Goal: Check status: Check status

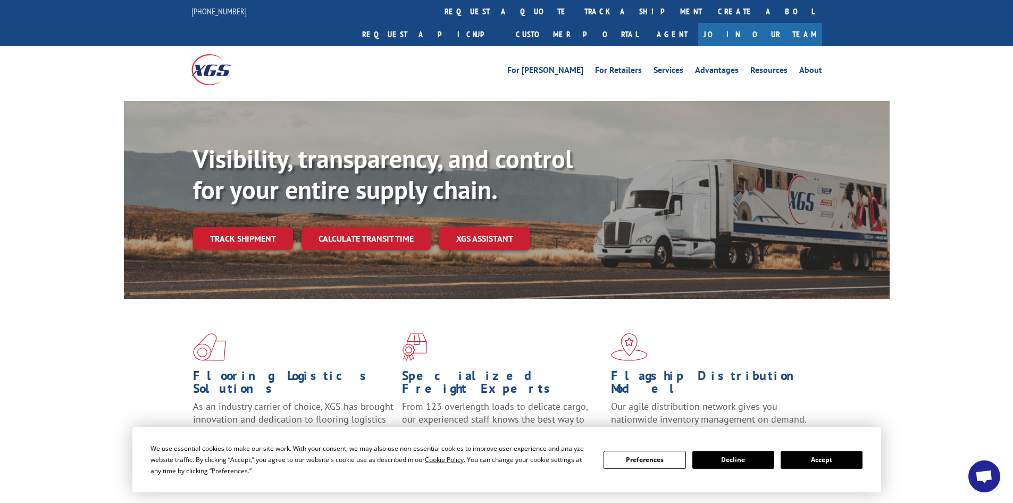
click at [259, 229] on div "Visibility, transparency, and control for your entire supply chain. Track shipm…" at bounding box center [541, 218] width 697 height 148
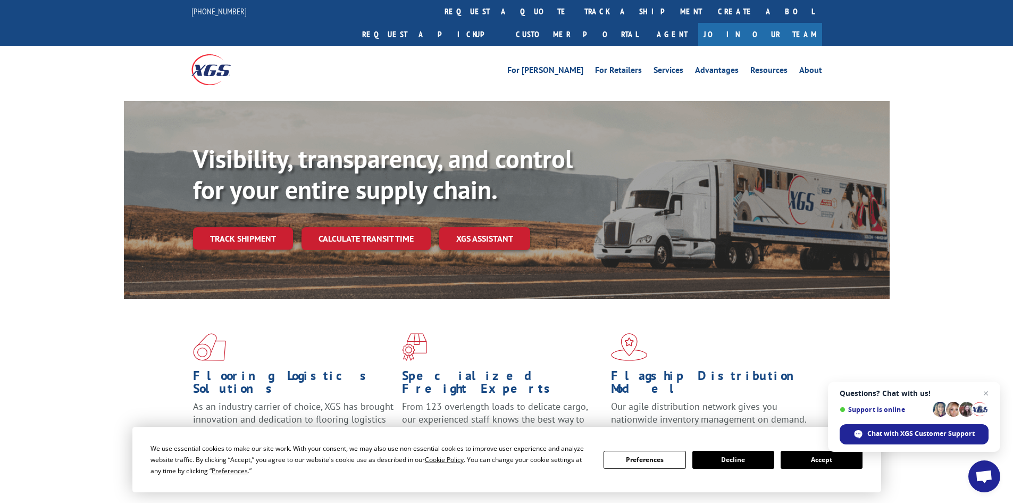
click at [820, 456] on button "Accept" at bounding box center [822, 460] width 82 height 18
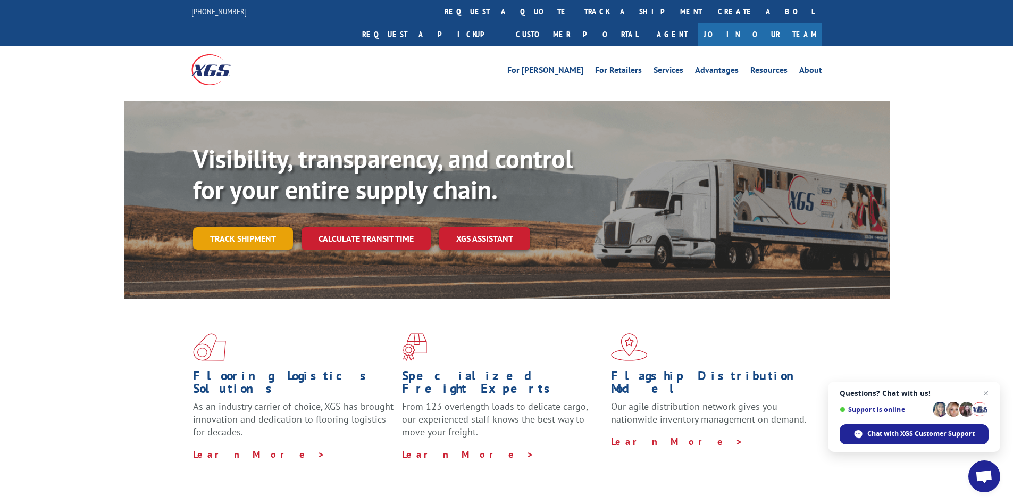
click at [249, 227] on link "Track shipment" at bounding box center [243, 238] width 100 height 22
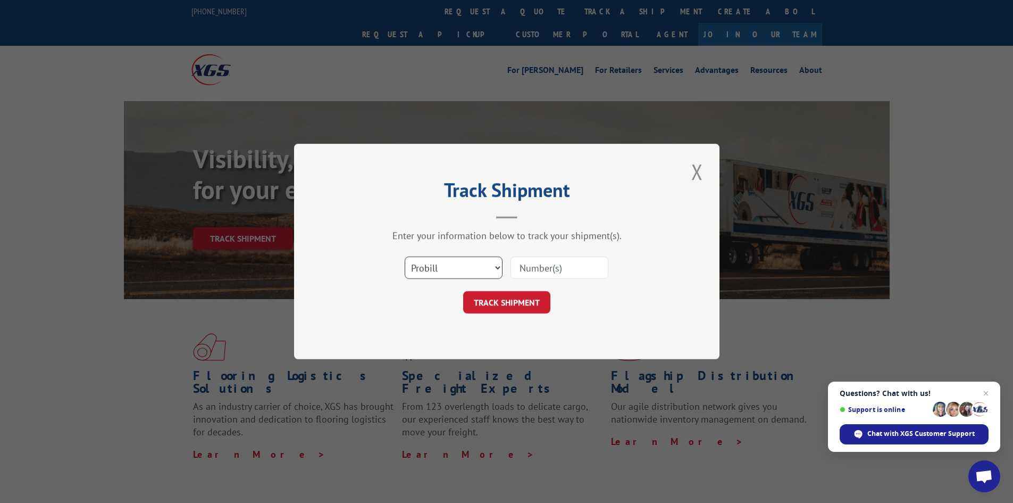
click at [414, 263] on select "Select category... Probill BOL PO" at bounding box center [454, 267] width 98 height 22
click at [405, 256] on select "Select category... Probill BOL PO" at bounding box center [454, 267] width 98 height 22
click at [564, 264] on input at bounding box center [560, 267] width 98 height 22
click at [473, 264] on select "Select category... Probill BOL PO" at bounding box center [454, 267] width 98 height 22
select select "bol"
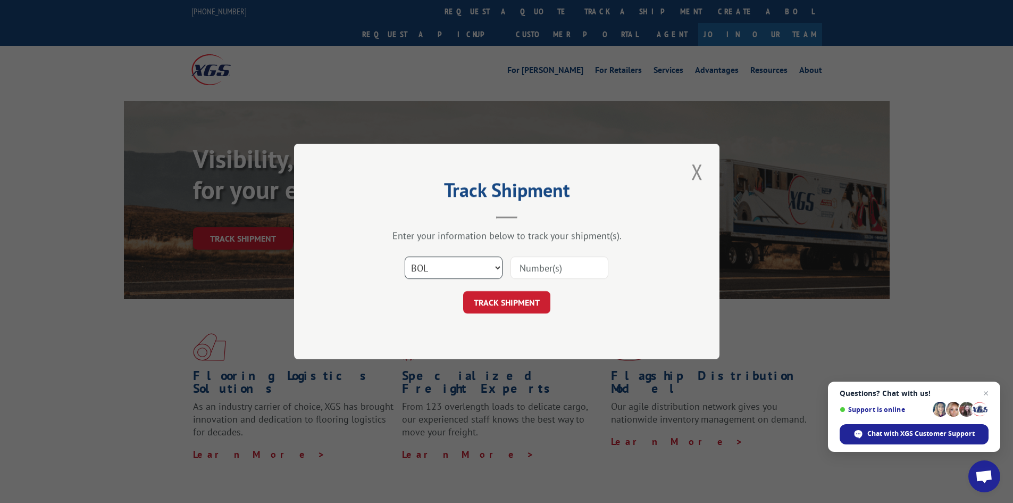
click at [405, 256] on select "Select category... Probill BOL PO" at bounding box center [454, 267] width 98 height 22
click at [536, 266] on input at bounding box center [560, 267] width 98 height 22
paste input "5934413"
type input "5934413"
click at [508, 296] on button "TRACK SHIPMENT" at bounding box center [506, 302] width 87 height 22
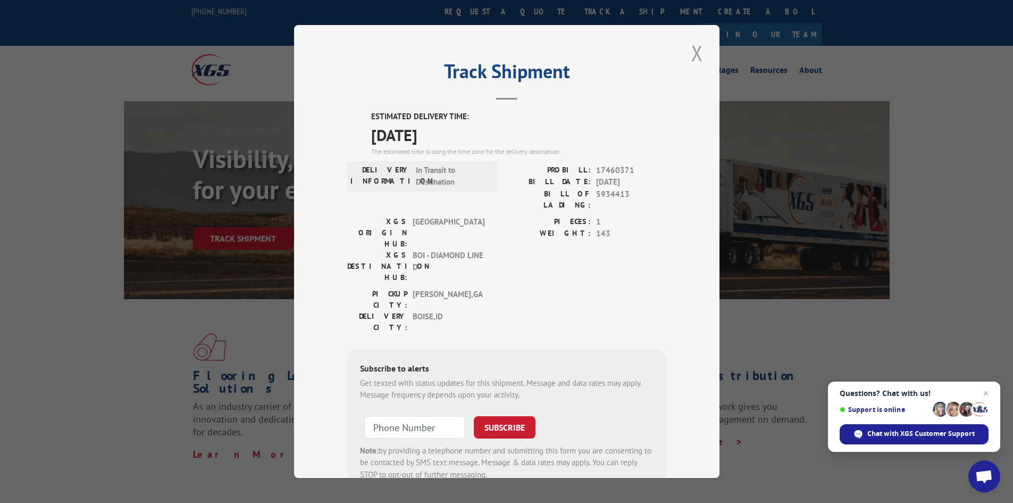
click at [696, 53] on button "Close modal" at bounding box center [697, 52] width 18 height 29
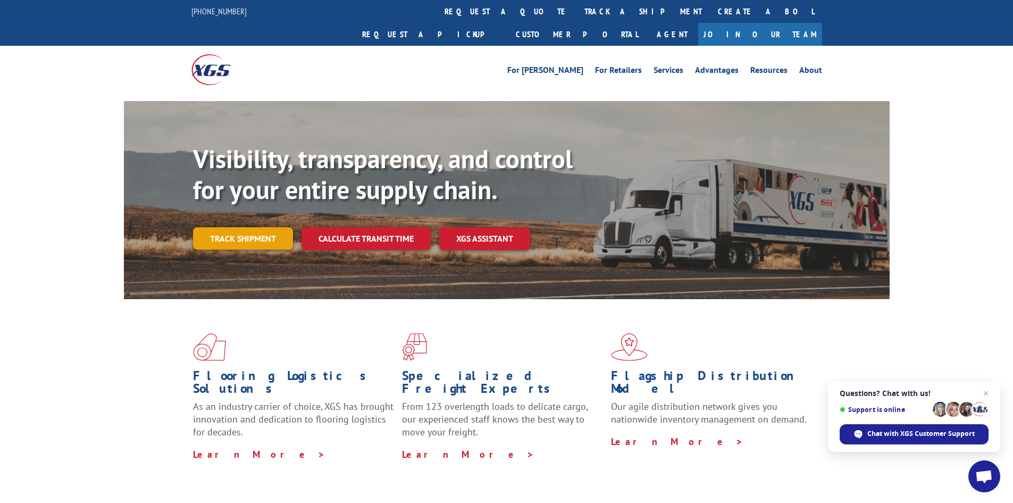
click at [246, 227] on link "Track shipment" at bounding box center [243, 238] width 100 height 22
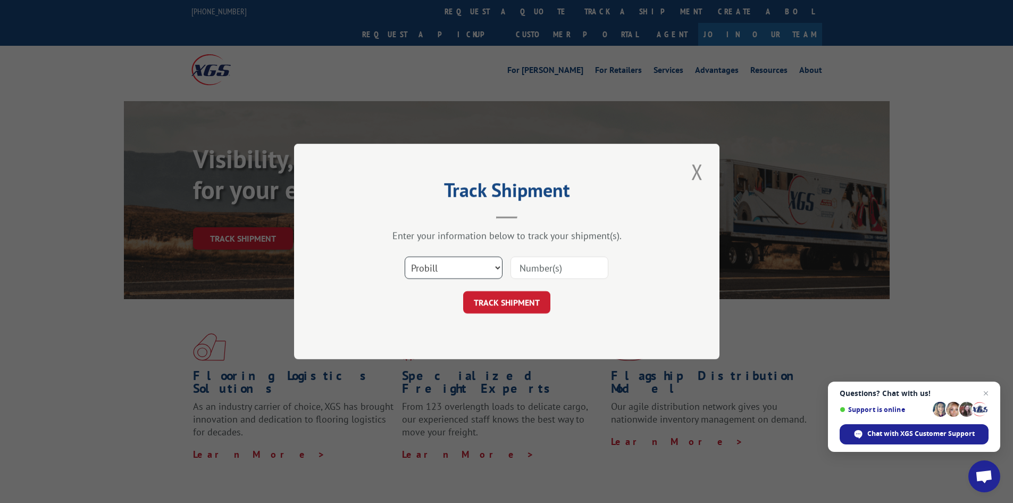
click at [467, 265] on select "Select category... Probill BOL PO" at bounding box center [454, 267] width 98 height 22
select select "bol"
click at [405, 256] on select "Select category... Probill BOL PO" at bounding box center [454, 267] width 98 height 22
click at [574, 266] on input at bounding box center [560, 267] width 98 height 22
paste input "5934406"
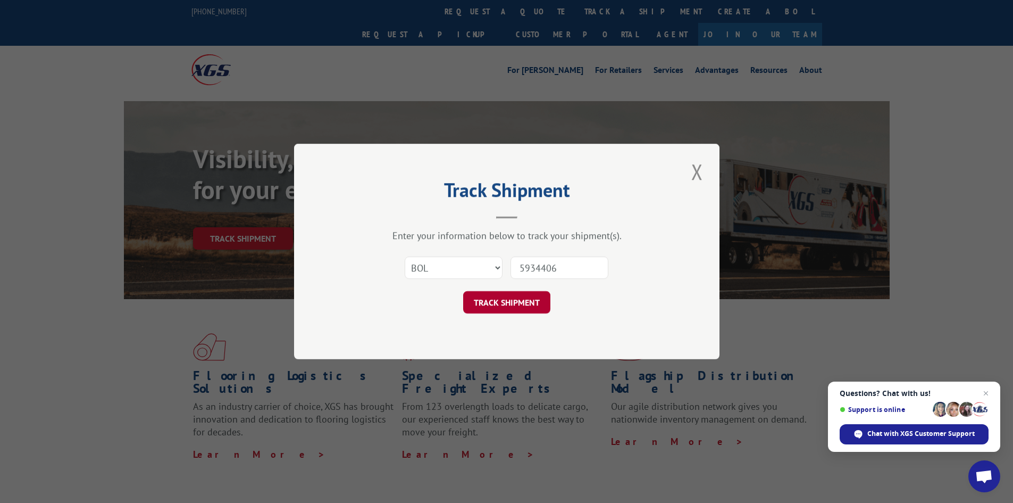
type input "5934406"
click at [500, 302] on button "TRACK SHIPMENT" at bounding box center [506, 302] width 87 height 22
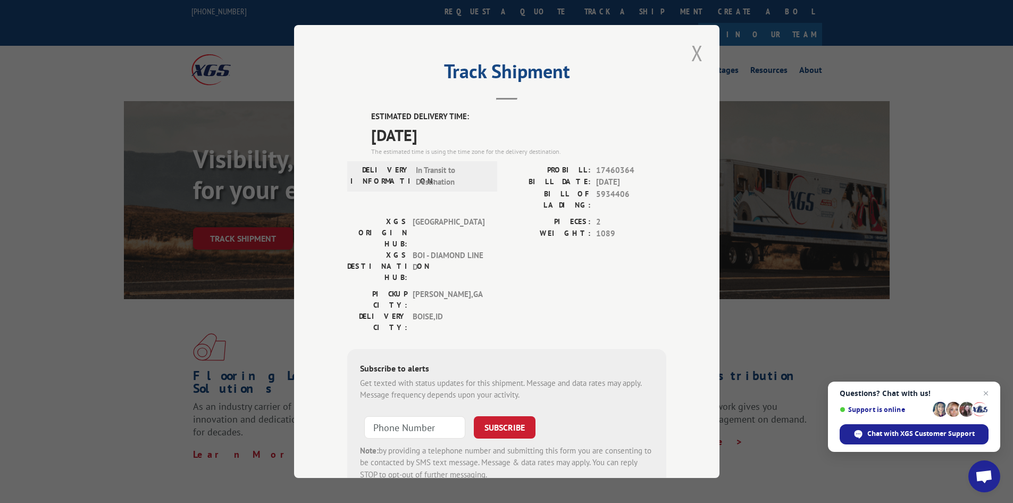
click at [694, 52] on button "Close modal" at bounding box center [697, 52] width 18 height 29
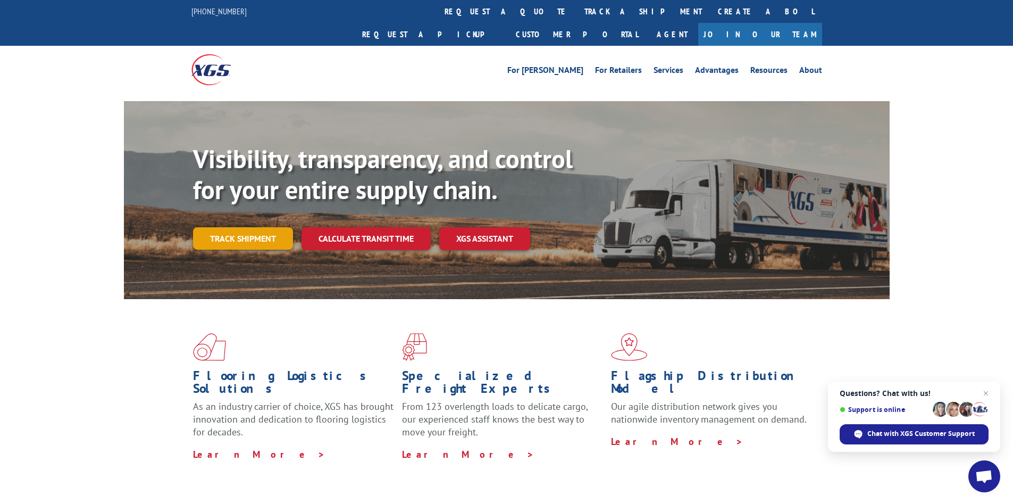
click at [274, 227] on link "Track shipment" at bounding box center [243, 238] width 100 height 22
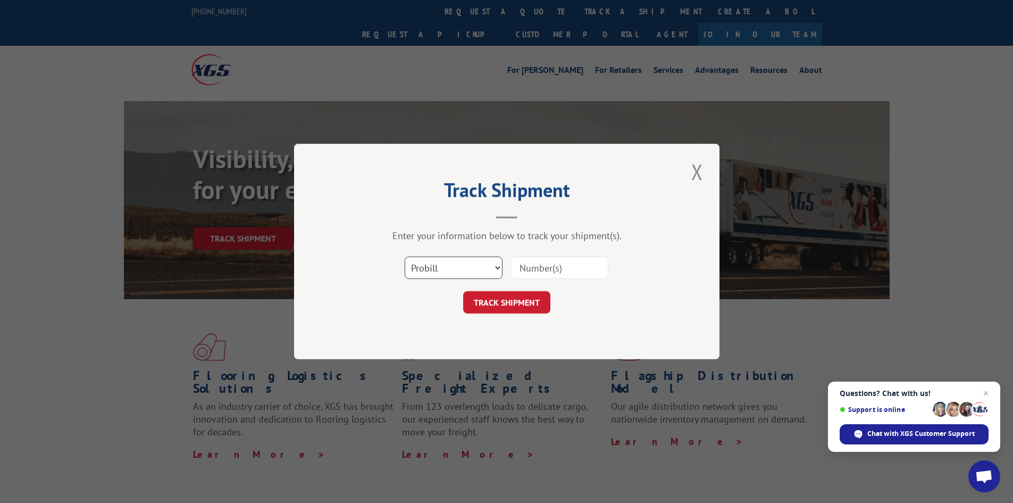
click at [445, 272] on select "Select category... Probill BOL PO" at bounding box center [454, 267] width 98 height 22
select select "bol"
click at [405, 256] on select "Select category... Probill BOL PO" at bounding box center [454, 267] width 98 height 22
click at [550, 266] on input at bounding box center [560, 267] width 98 height 22
paste input "5943268"
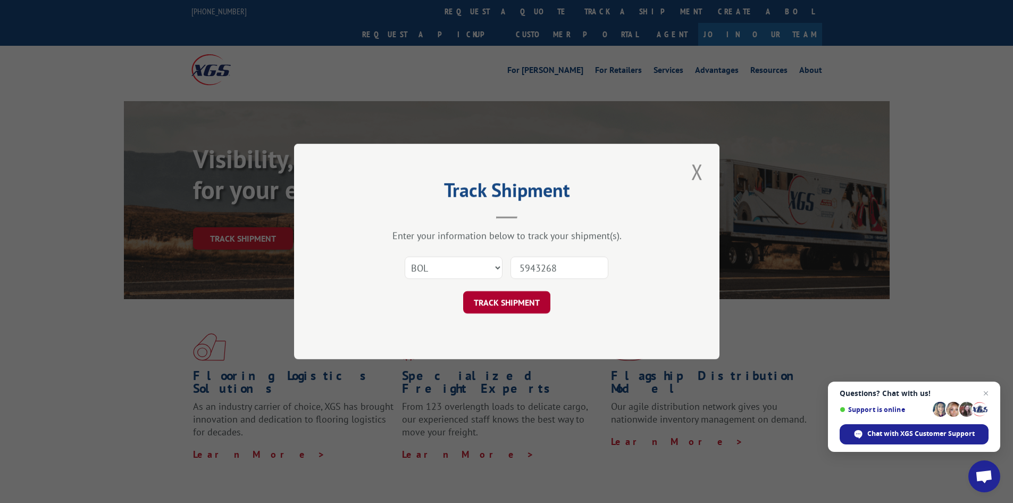
type input "5943268"
click at [521, 303] on button "TRACK SHIPMENT" at bounding box center [506, 302] width 87 height 22
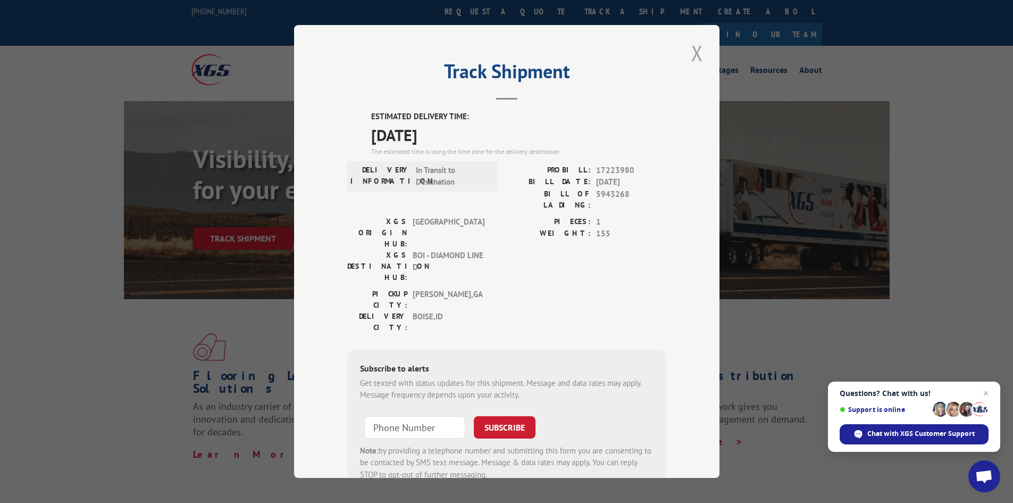
click at [692, 52] on button "Close modal" at bounding box center [697, 52] width 18 height 29
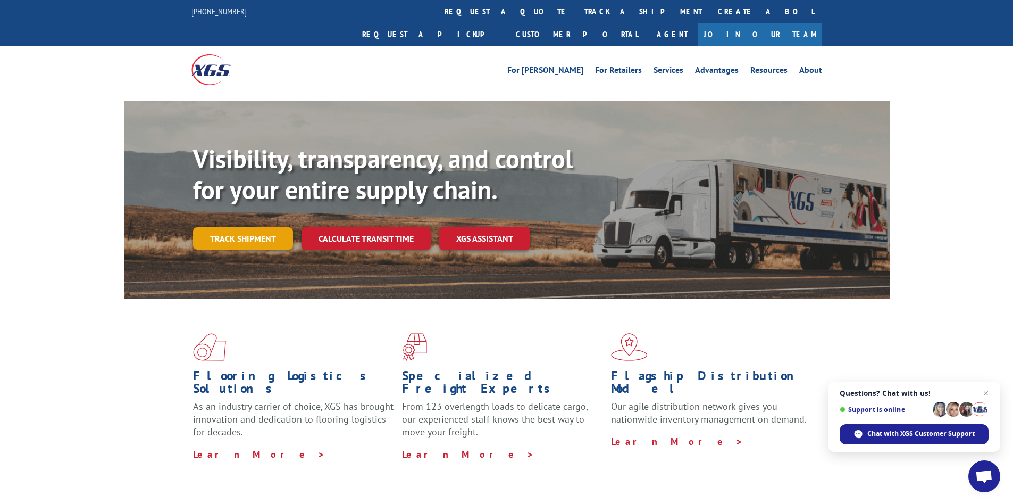
click at [218, 227] on link "Track shipment" at bounding box center [243, 238] width 100 height 22
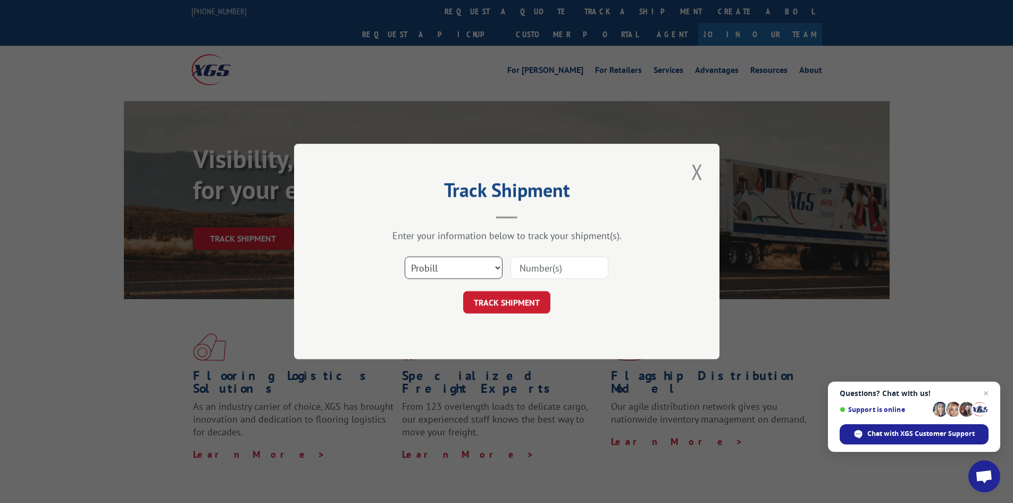
click at [435, 269] on select "Select category... Probill BOL PO" at bounding box center [454, 267] width 98 height 22
select select "bol"
click at [405, 256] on select "Select category... Probill BOL PO" at bounding box center [454, 267] width 98 height 22
click at [563, 259] on input at bounding box center [560, 267] width 98 height 22
click at [563, 272] on input at bounding box center [560, 267] width 98 height 22
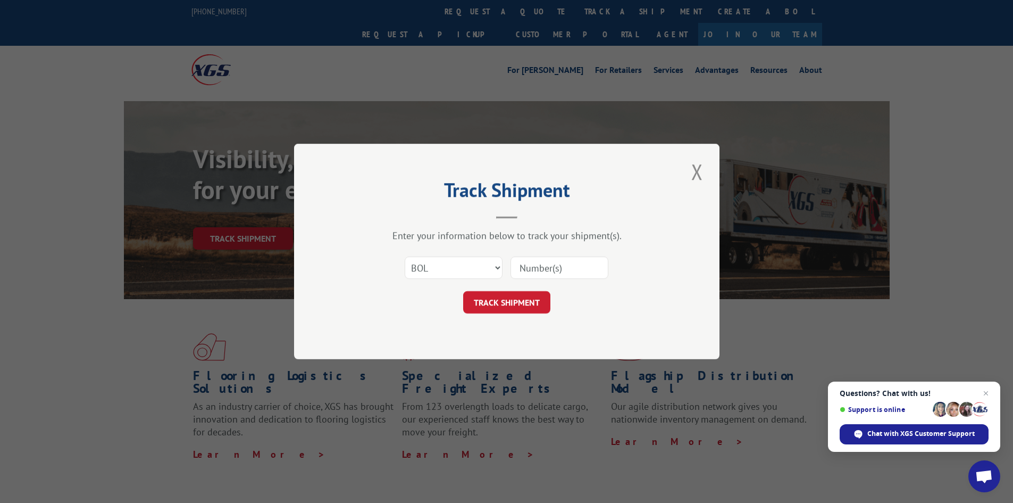
paste input "5947252"
type input "5947252"
click at [506, 295] on button "TRACK SHIPMENT" at bounding box center [506, 302] width 87 height 22
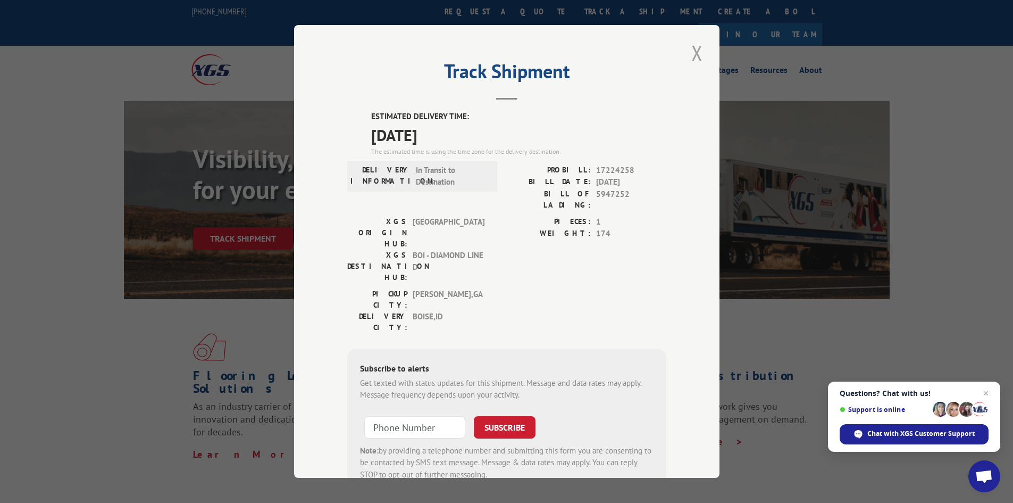
click at [695, 54] on button "Close modal" at bounding box center [697, 52] width 18 height 29
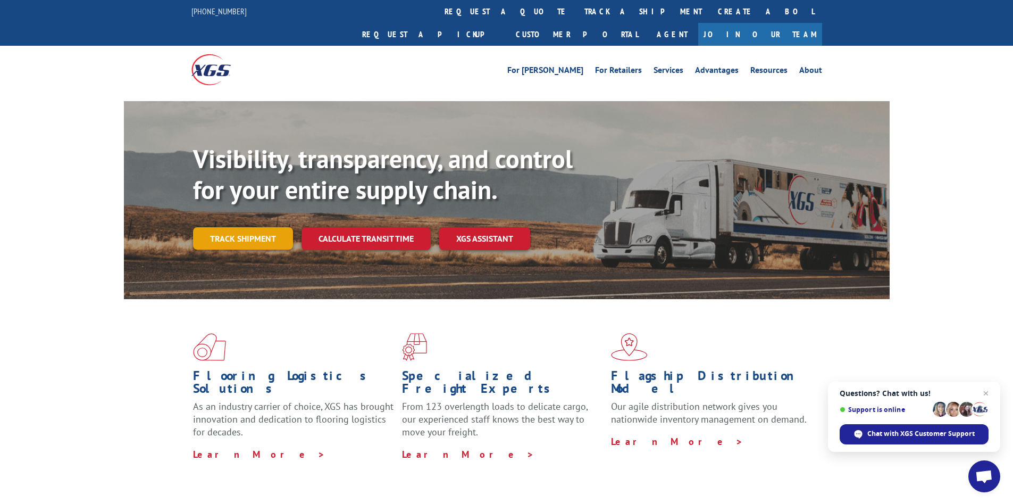
click at [227, 227] on link "Track shipment" at bounding box center [243, 238] width 100 height 22
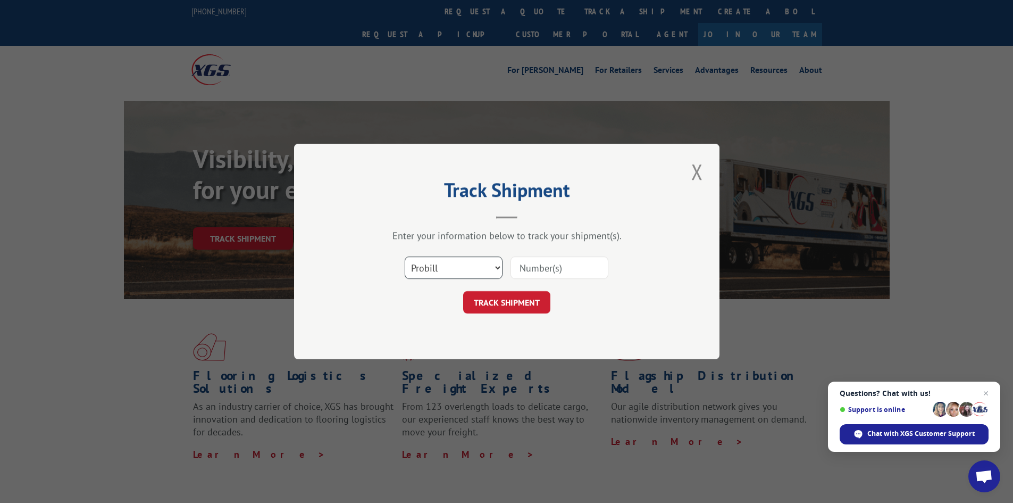
click at [480, 268] on select "Select category... Probill BOL PO" at bounding box center [454, 267] width 98 height 22
select select "bol"
click at [405, 256] on select "Select category... Probill BOL PO" at bounding box center [454, 267] width 98 height 22
click at [552, 268] on input at bounding box center [560, 267] width 98 height 22
paste input "5947236"
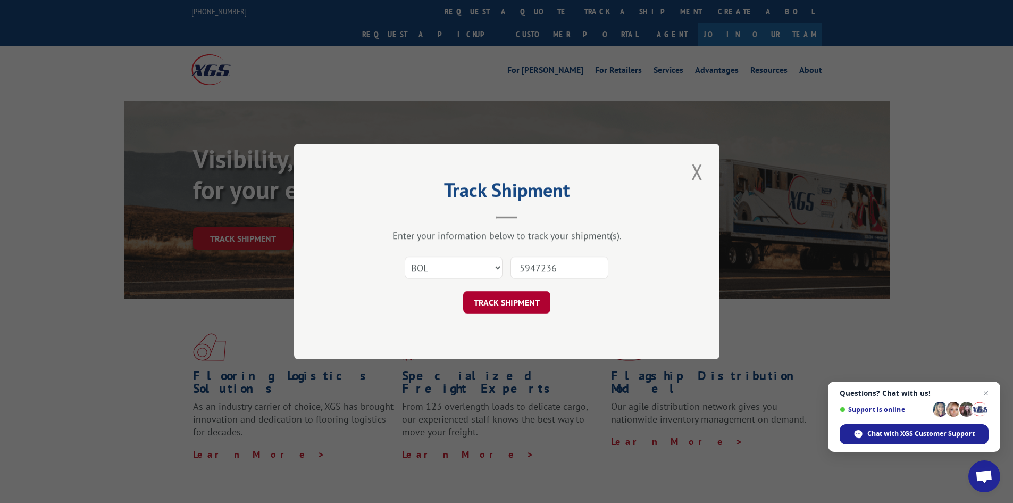
type input "5947236"
click at [499, 298] on button "TRACK SHIPMENT" at bounding box center [506, 302] width 87 height 22
